Goal: Navigation & Orientation: Find specific page/section

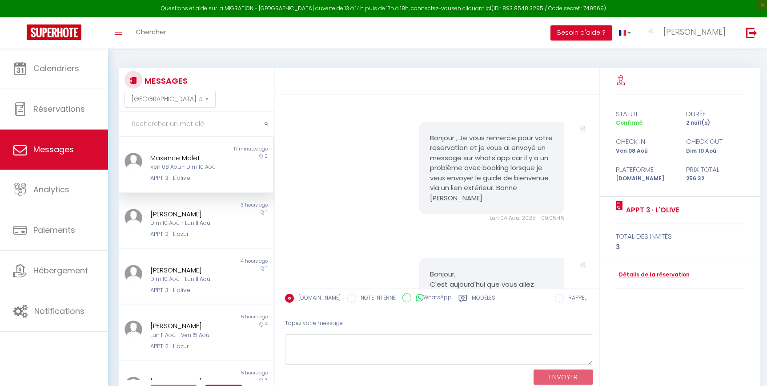
select select "message"
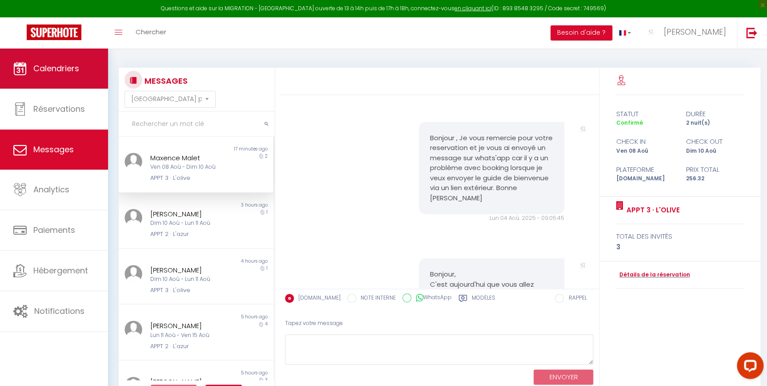
scroll to position [1030, 0]
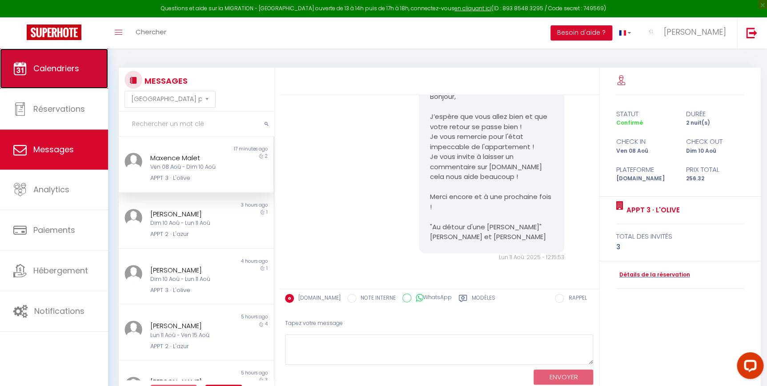
click at [59, 74] on link "Calendriers" at bounding box center [54, 68] width 108 height 40
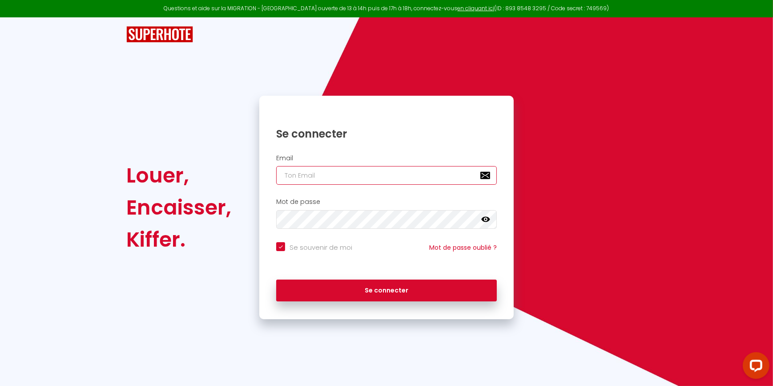
type input "[EMAIL_ADDRESS][DOMAIN_NAME]"
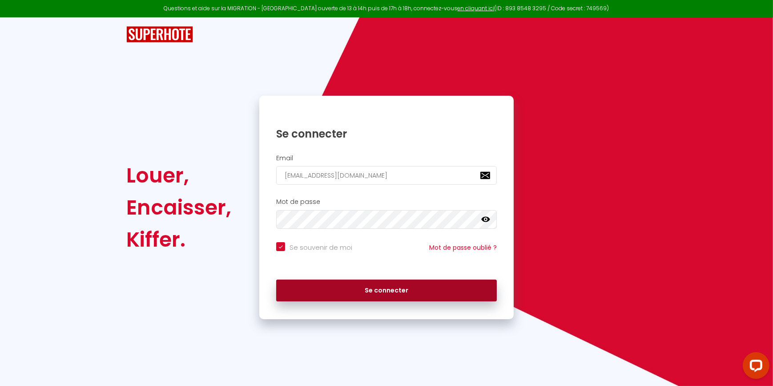
click at [332, 291] on button "Se connecter" at bounding box center [386, 290] width 221 height 22
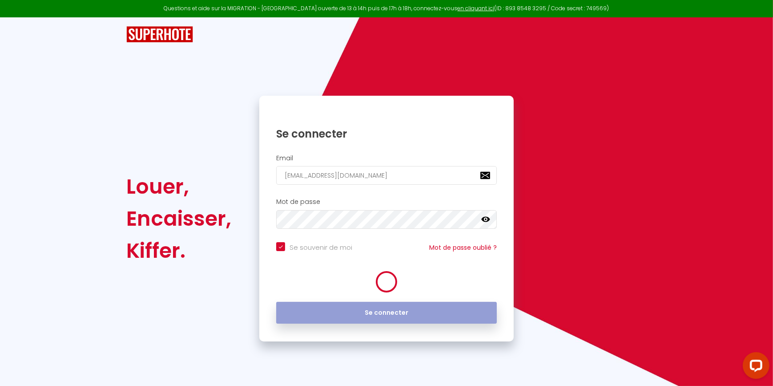
checkbox input "true"
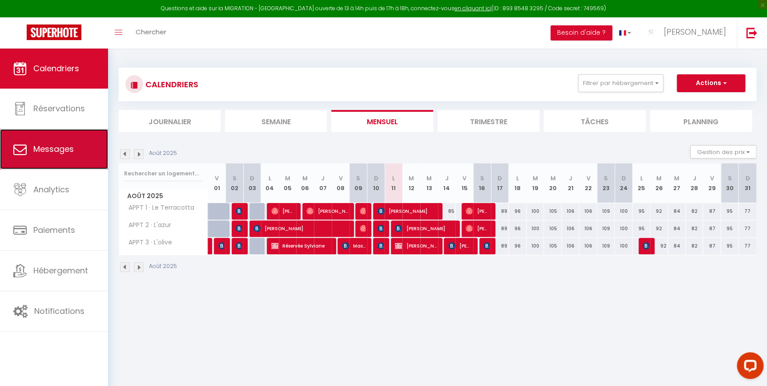
click at [40, 155] on link "Messages" at bounding box center [54, 149] width 108 height 40
select select "message"
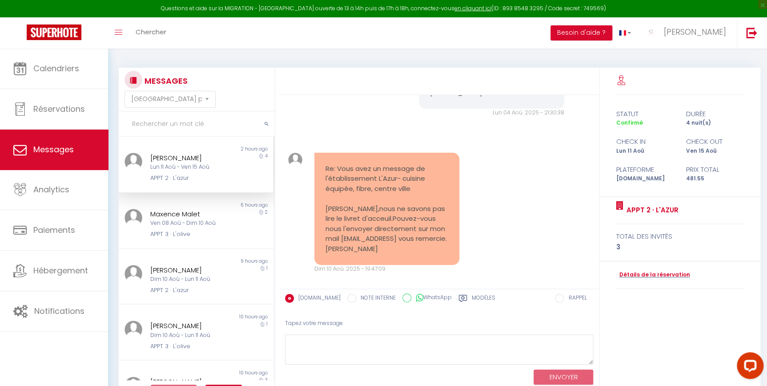
scroll to position [640, 0]
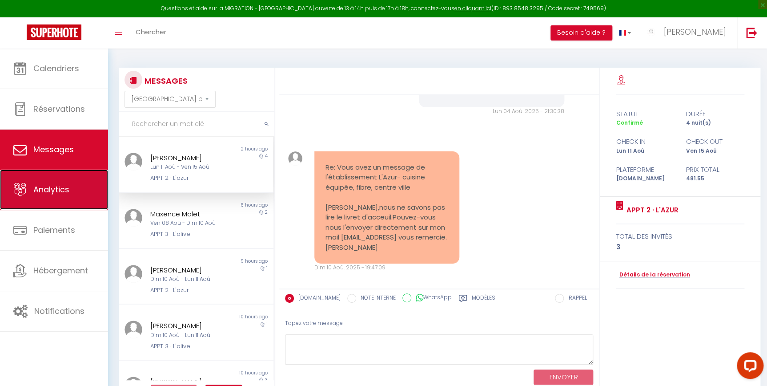
click at [81, 202] on link "Analytics" at bounding box center [54, 189] width 108 height 40
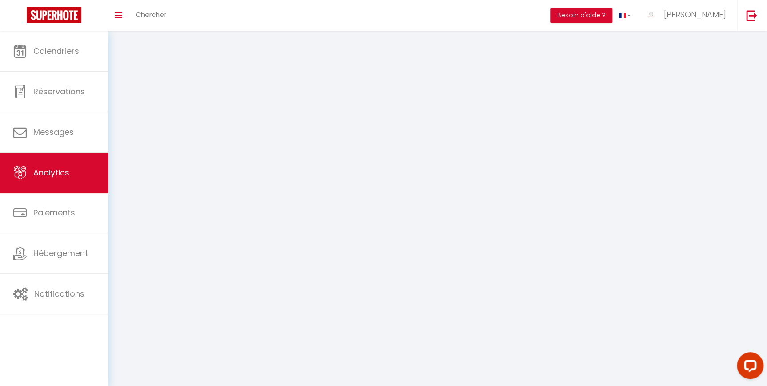
select select "2025"
select select "8"
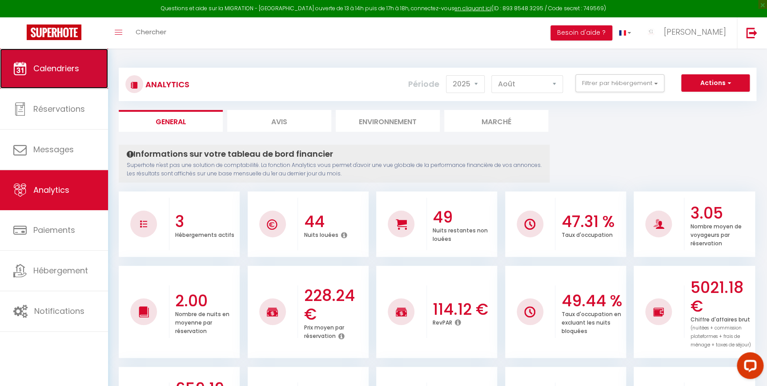
click at [61, 59] on link "Calendriers" at bounding box center [54, 68] width 108 height 40
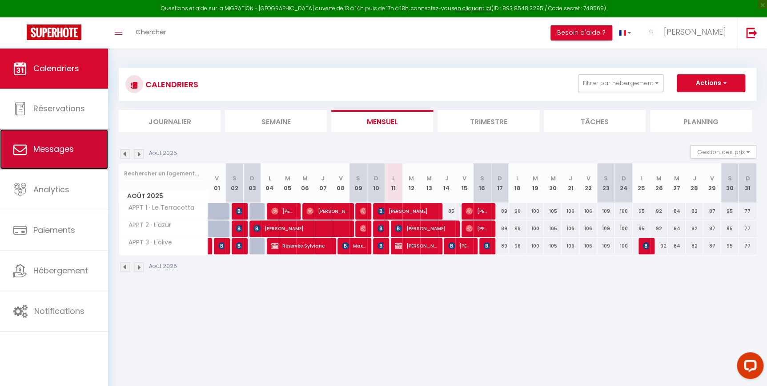
click at [69, 144] on span "Messages" at bounding box center [53, 148] width 40 height 11
select select "message"
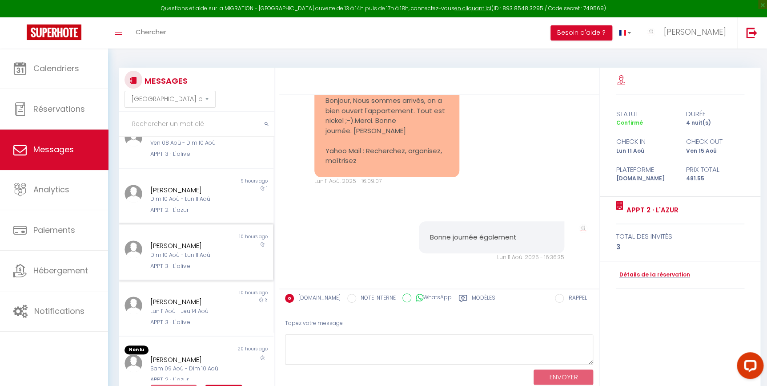
scroll to position [86, 0]
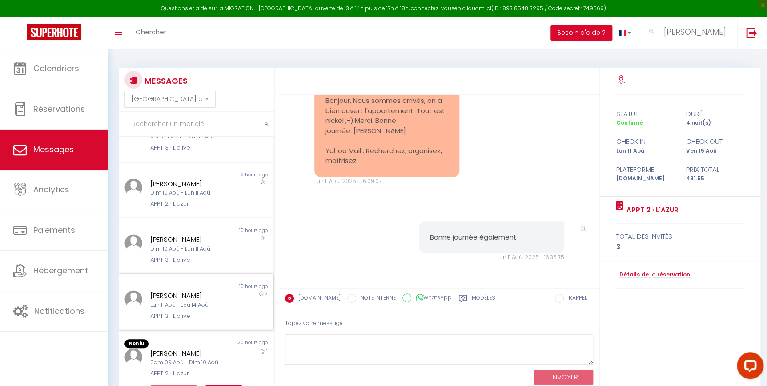
click at [211, 316] on div "APPT 3 · L'olive" at bounding box center [189, 315] width 79 height 9
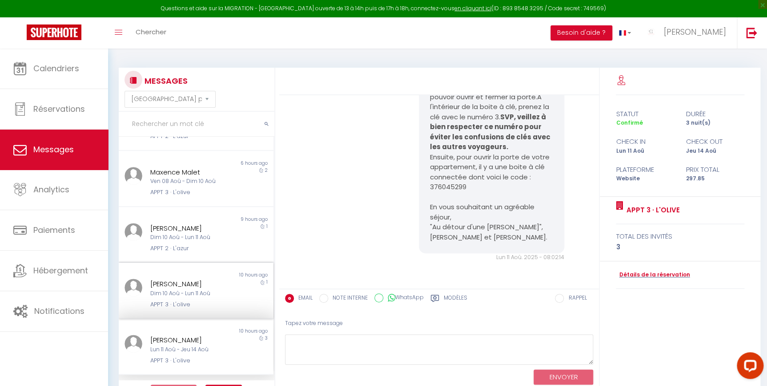
scroll to position [41, 0]
click at [199, 313] on div "Non lu 10 hours ago [PERSON_NAME] Dim 10 Aoû - Lun 11 Aoû APPT 3 · L'olive 1" at bounding box center [196, 291] width 155 height 56
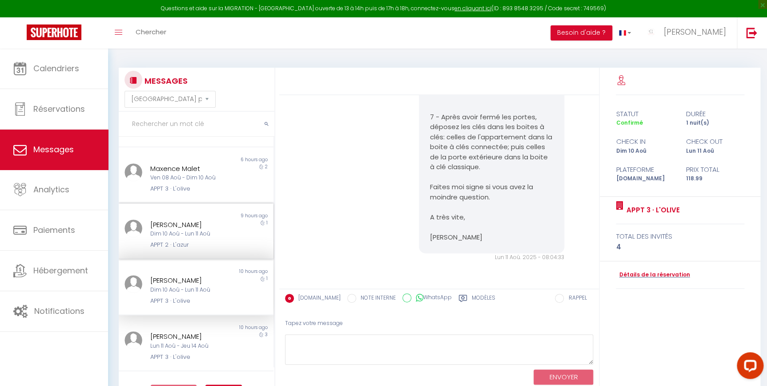
scroll to position [46, 0]
